Goal: Find specific page/section: Find specific page/section

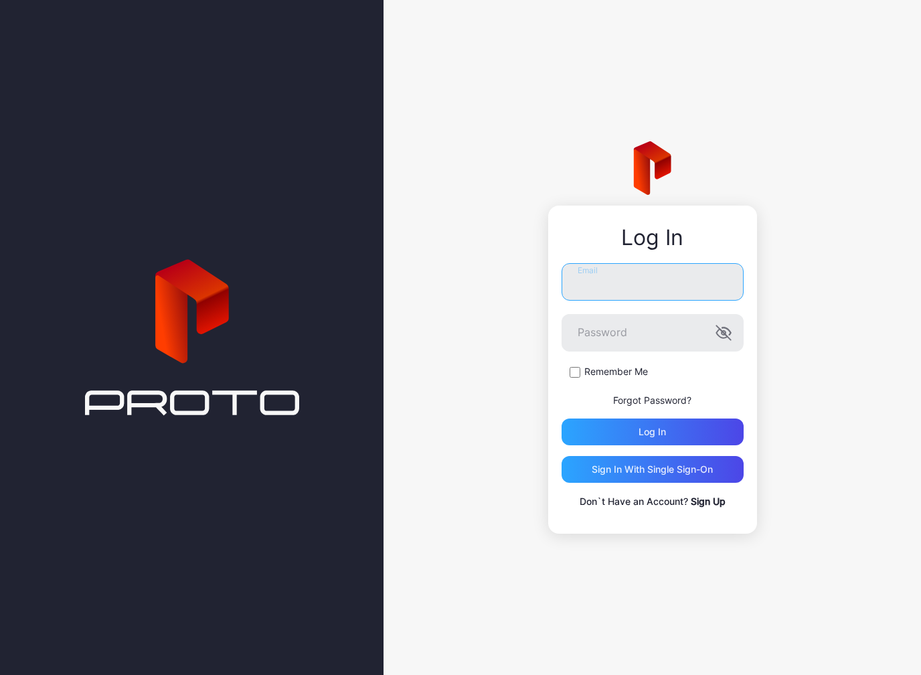
type input "**********"
click at [652, 432] on button "Log in" at bounding box center [653, 431] width 182 height 27
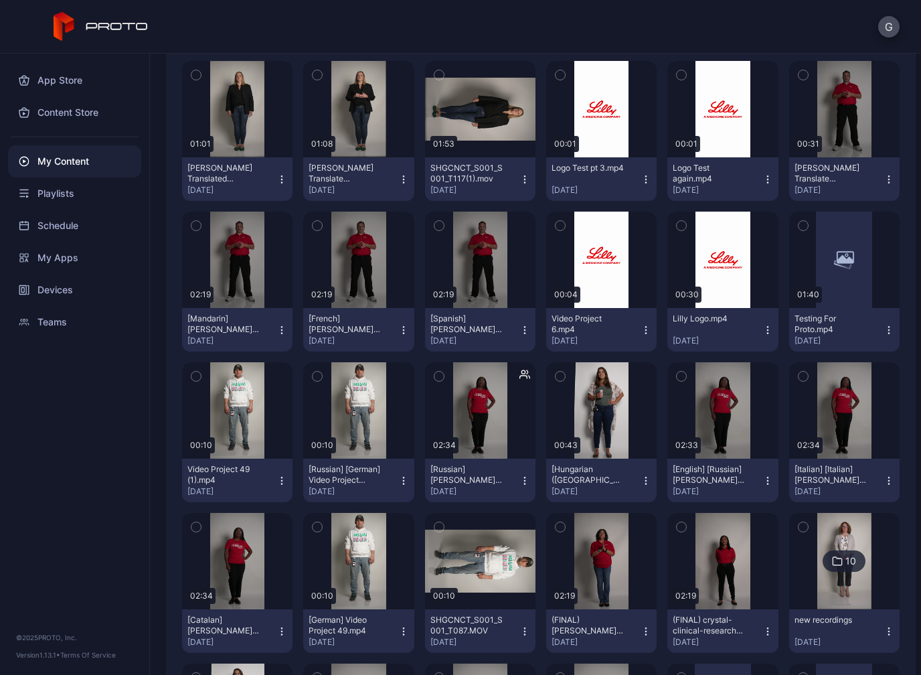
scroll to position [488, 0]
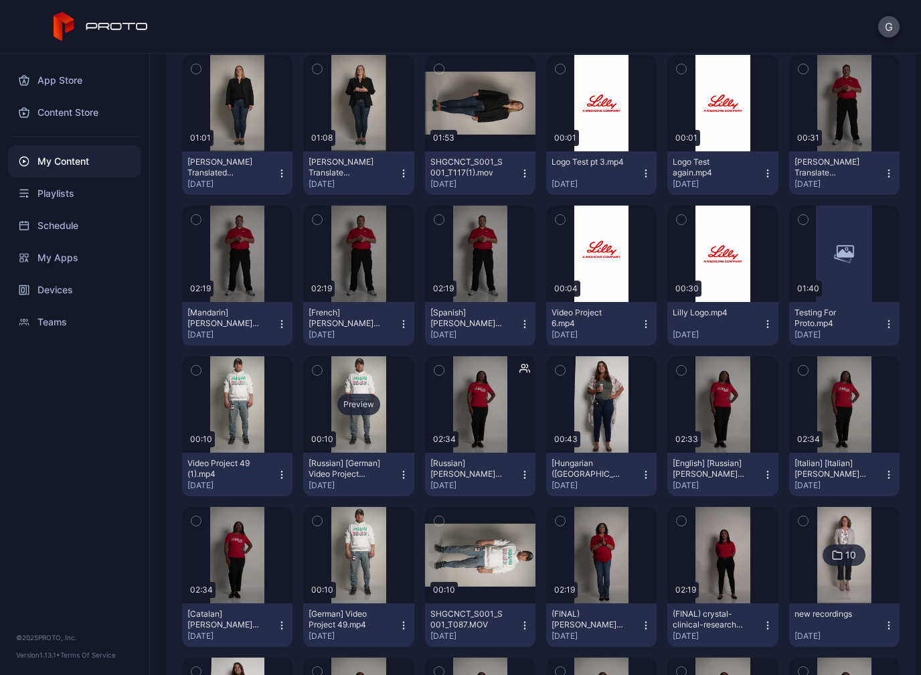
click at [365, 417] on div "Preview" at bounding box center [358, 404] width 110 height 96
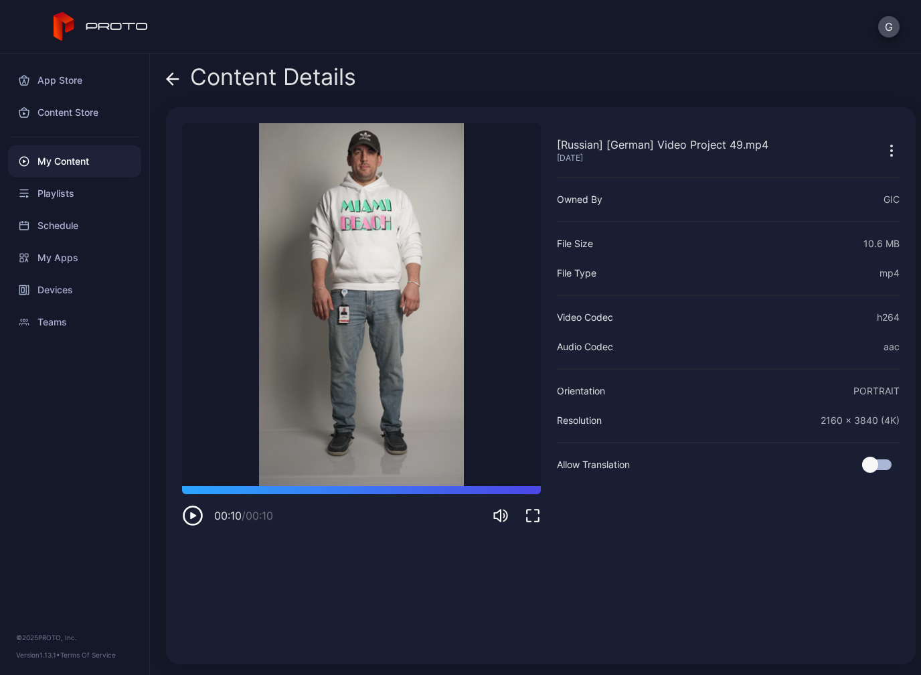
click at [191, 84] on div "Content Details" at bounding box center [261, 80] width 190 height 32
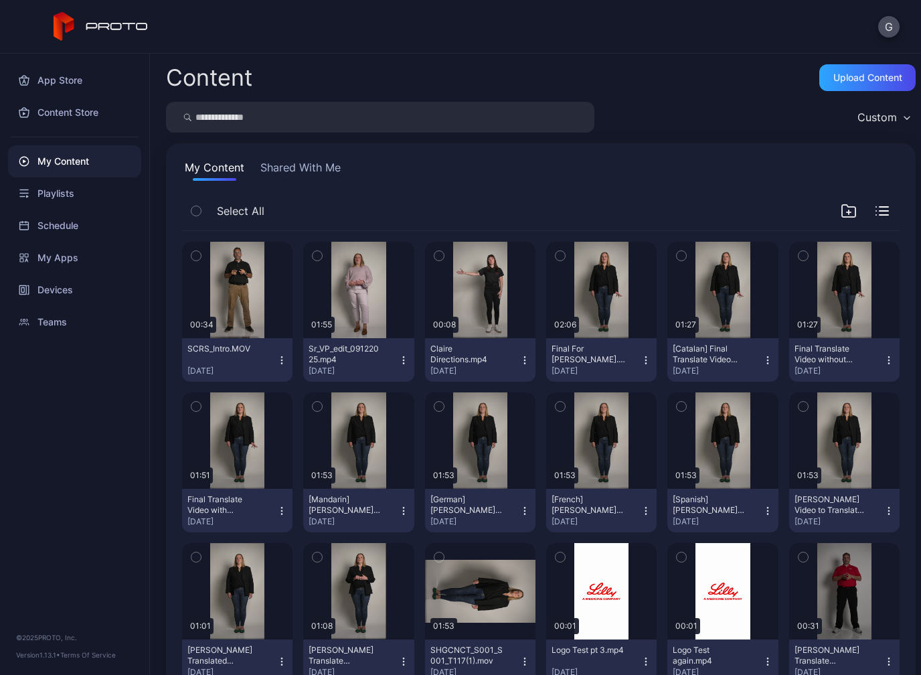
scroll to position [488, 0]
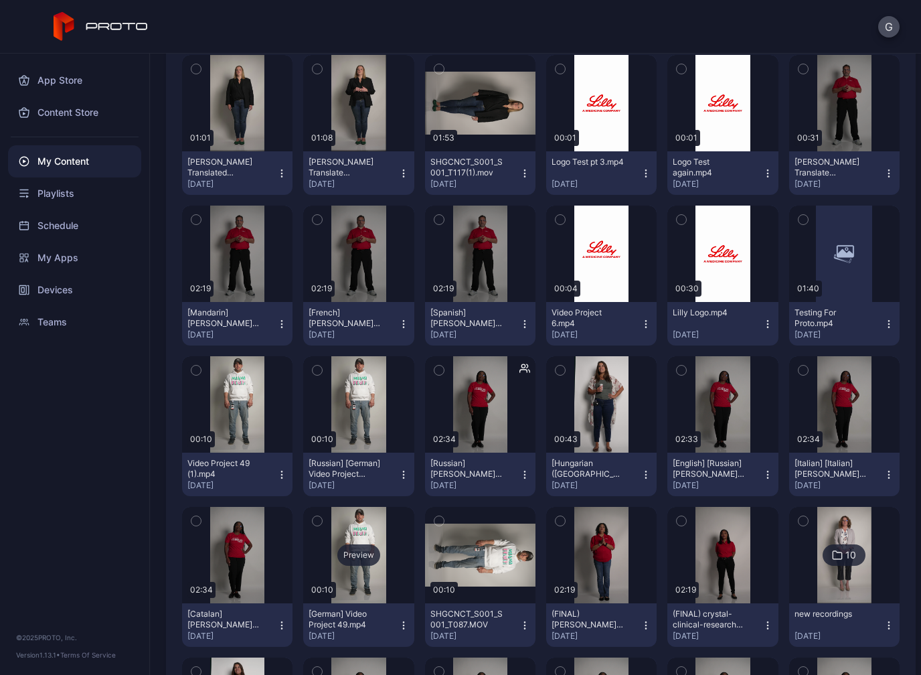
click at [376, 556] on div "Preview" at bounding box center [358, 554] width 43 height 21
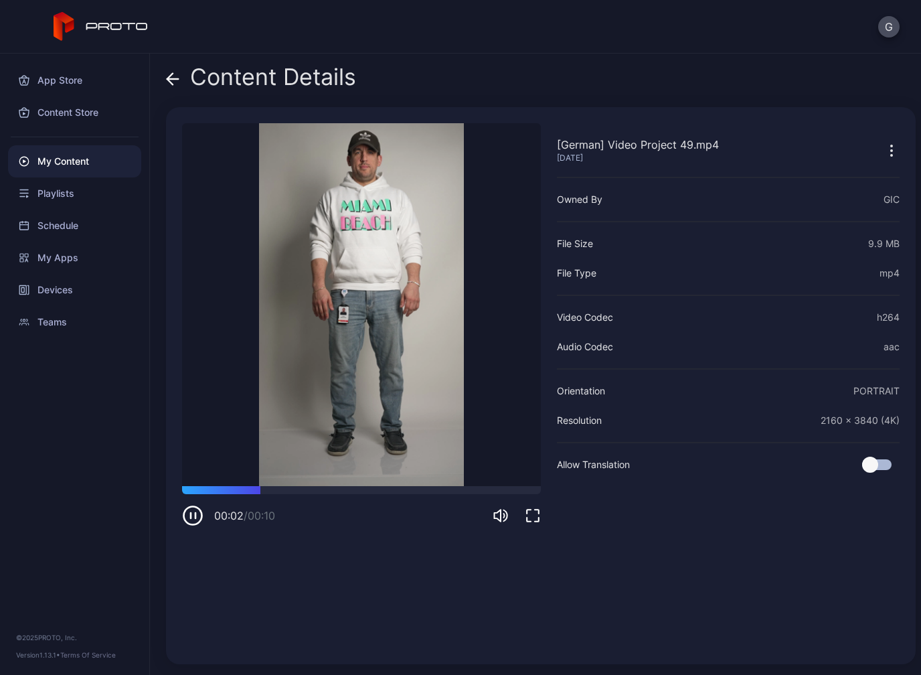
click at [176, 83] on icon at bounding box center [172, 78] width 13 height 13
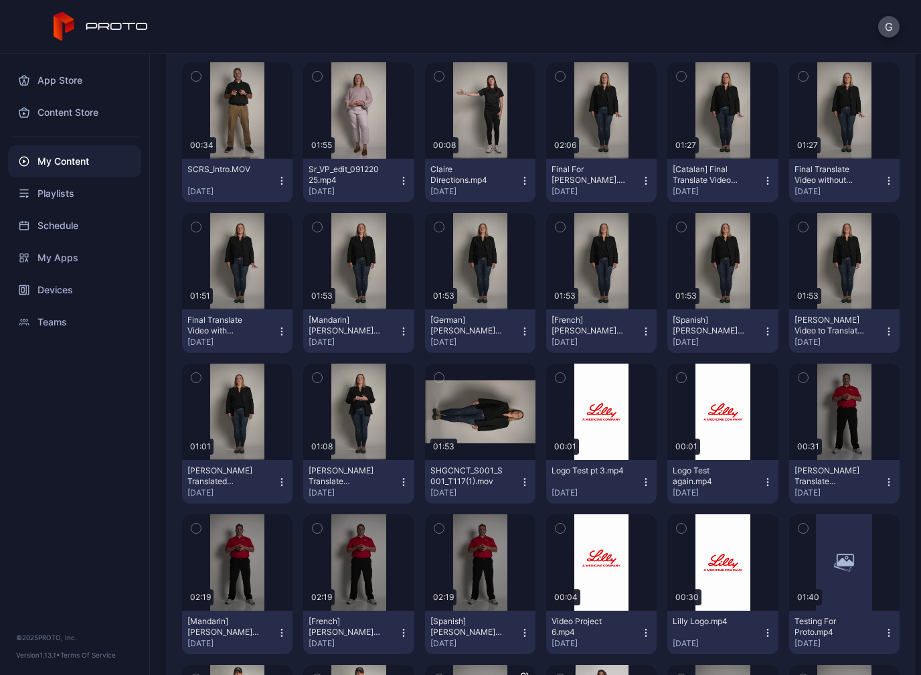
scroll to position [193, 0]
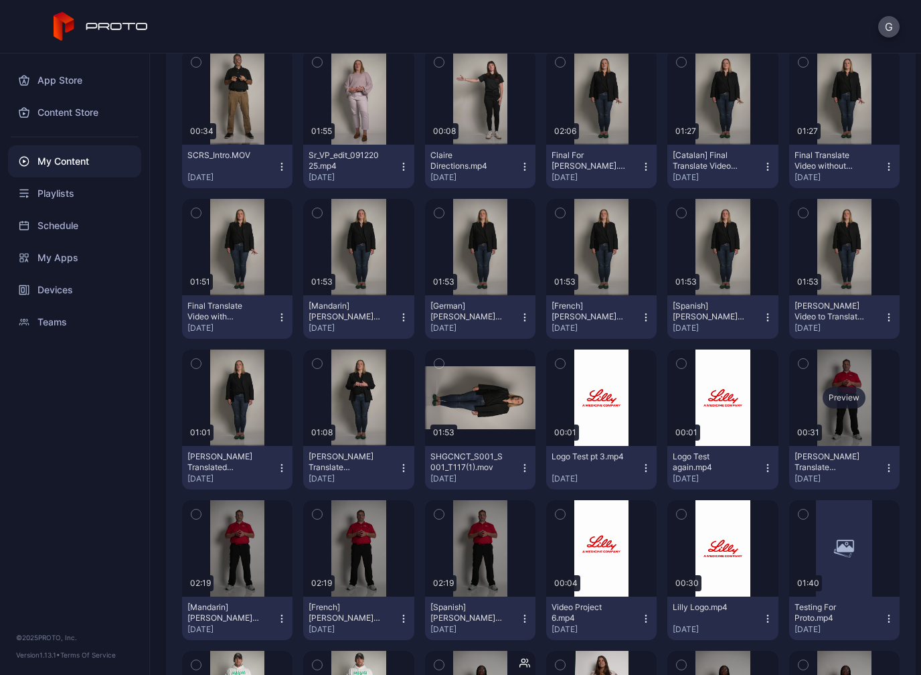
click at [856, 394] on div "Preview" at bounding box center [844, 397] width 43 height 21
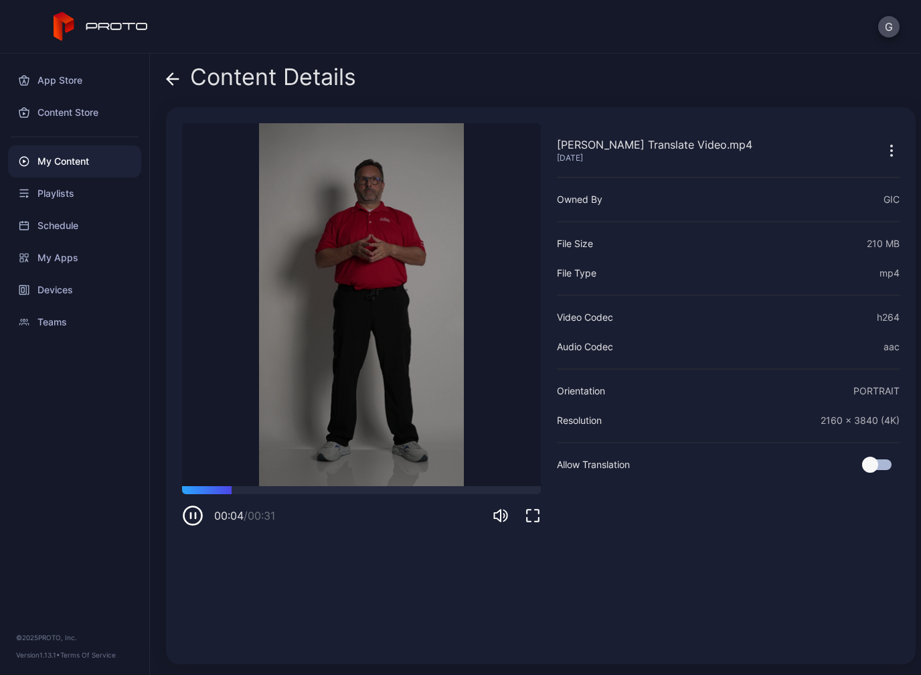
click at [171, 104] on div "Content Details [PERSON_NAME] Translate Video.mp4 [DATE] Sorry, your browser do…" at bounding box center [535, 364] width 771 height 621
click at [171, 103] on div "Content Details [PERSON_NAME] Translate Video.mp4 [DATE] Sorry, your browser do…" at bounding box center [535, 364] width 771 height 621
click at [188, 74] on div "Content Details" at bounding box center [261, 80] width 190 height 32
